Goal: Find specific page/section: Find specific page/section

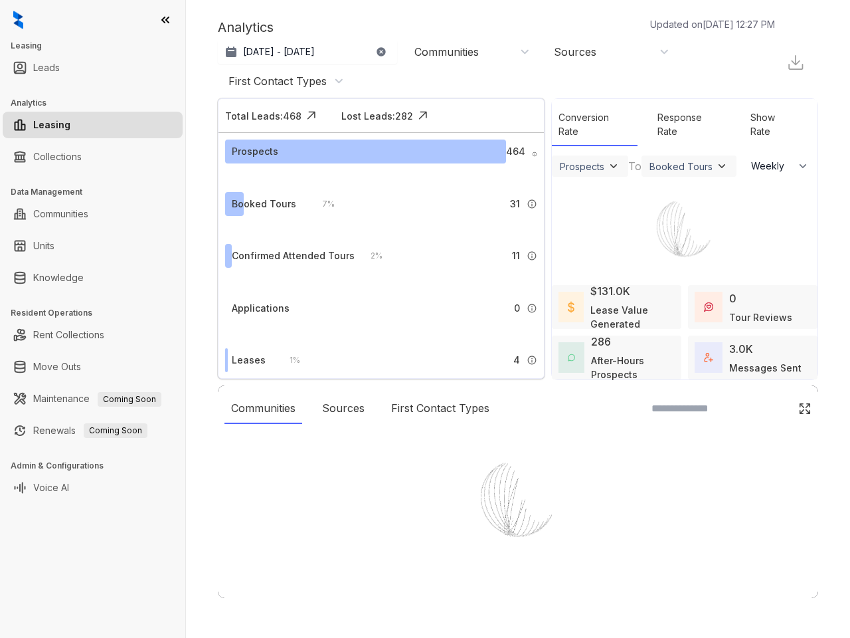
select select "******"
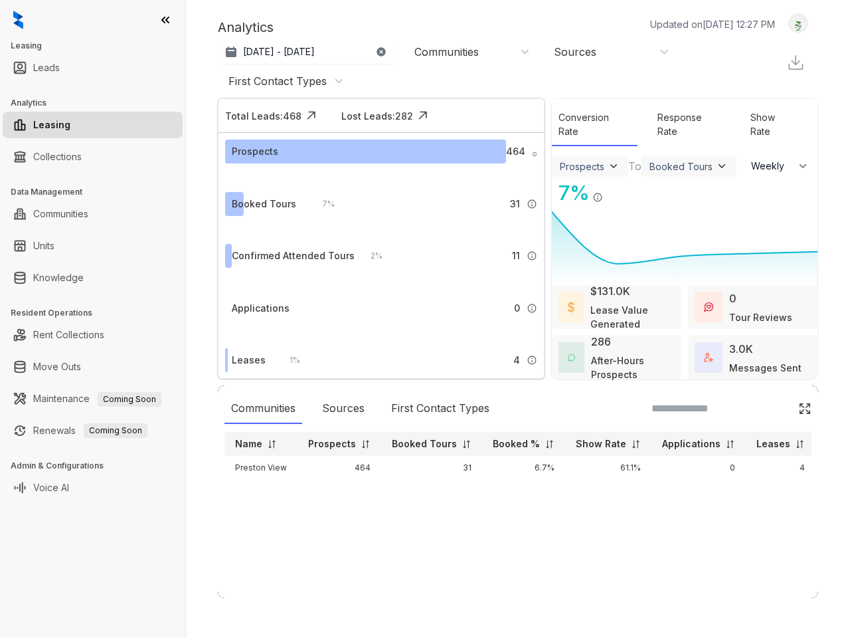
click at [165, 20] on icon at bounding box center [165, 19] width 7 height 5
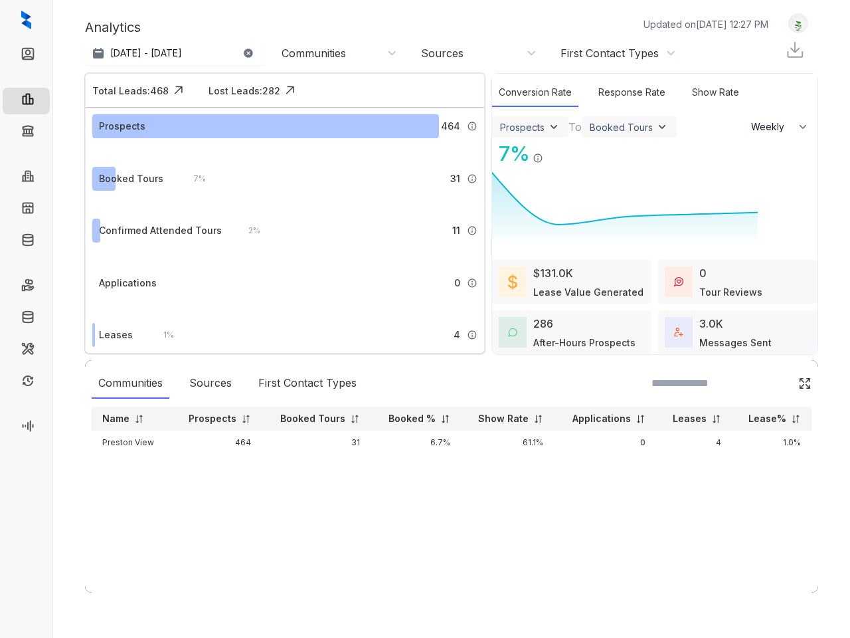
click at [92, 398] on div "Communities Sources First Contact Types Name Prospects Booked Tours Booked % Sh…" at bounding box center [451, 476] width 733 height 232
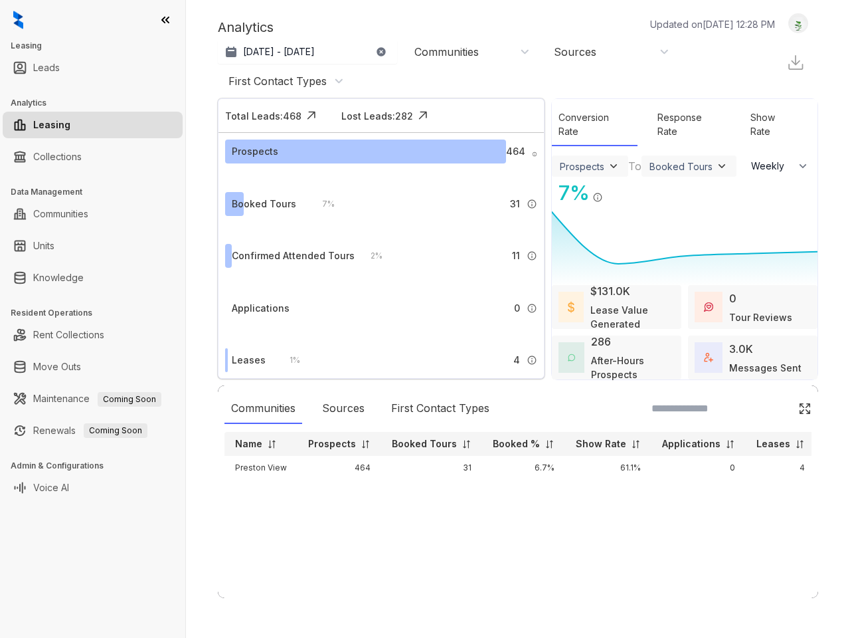
select select "******"
